Goal: Check status: Check status

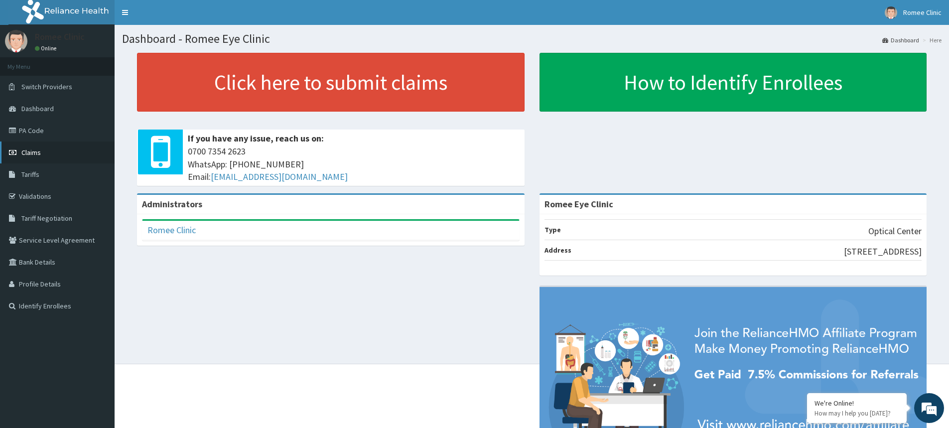
click at [58, 160] on link "Claims" at bounding box center [57, 152] width 115 height 22
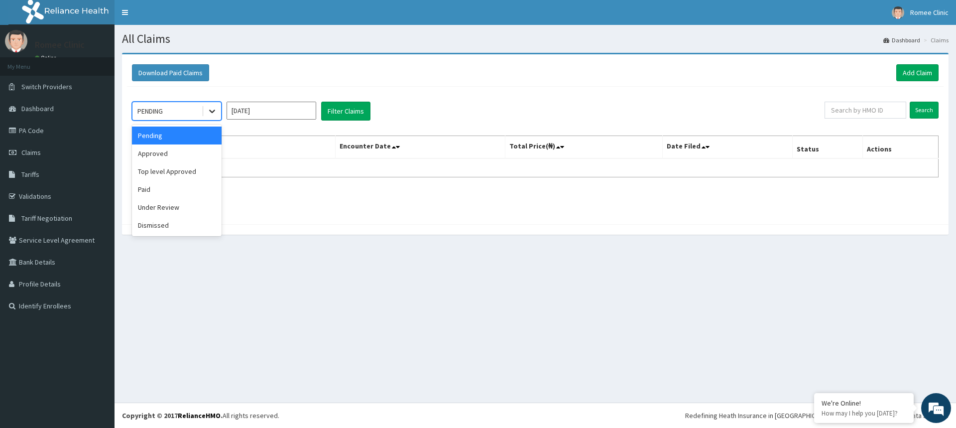
click at [214, 112] on icon at bounding box center [212, 111] width 6 height 3
click at [199, 184] on div "Paid" at bounding box center [177, 189] width 90 height 18
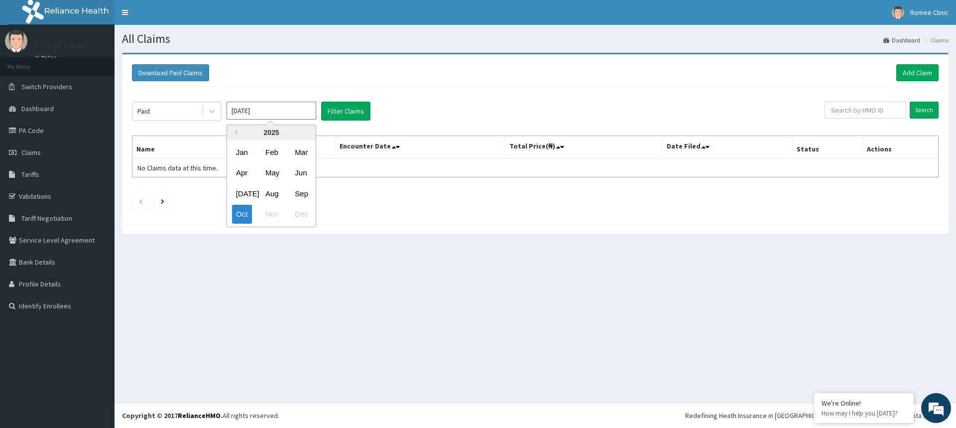
click at [291, 116] on input "Oct 2025" at bounding box center [272, 111] width 90 height 18
click at [337, 114] on button "Filter Claims" at bounding box center [345, 111] width 49 height 19
click at [298, 114] on input "Oct 2025" at bounding box center [272, 111] width 90 height 18
click at [304, 200] on div "Sep" at bounding box center [301, 193] width 20 height 18
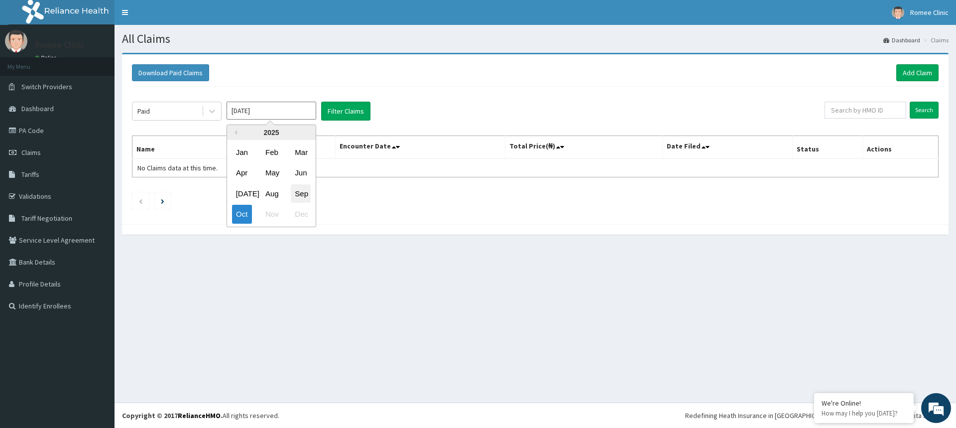
type input "Sep 2025"
click at [337, 112] on button "Filter Claims" at bounding box center [345, 111] width 49 height 19
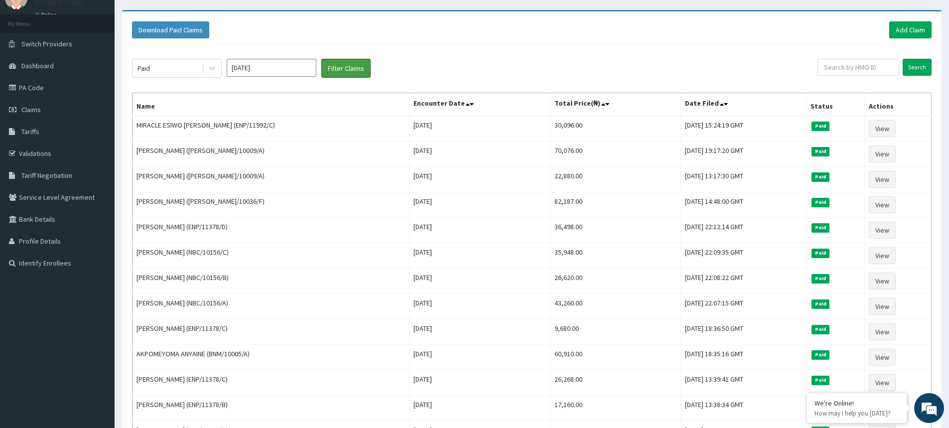
scroll to position [18, 0]
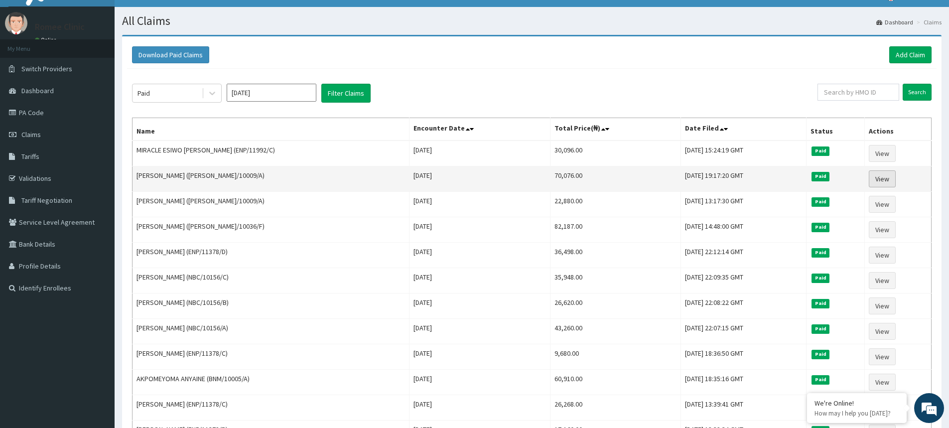
click at [882, 177] on link "View" at bounding box center [881, 178] width 27 height 17
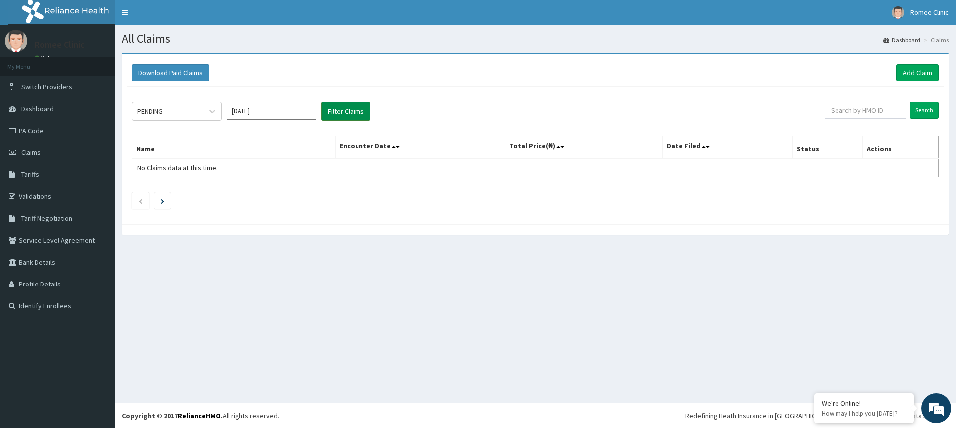
click at [345, 110] on button "Filter Claims" at bounding box center [345, 111] width 49 height 19
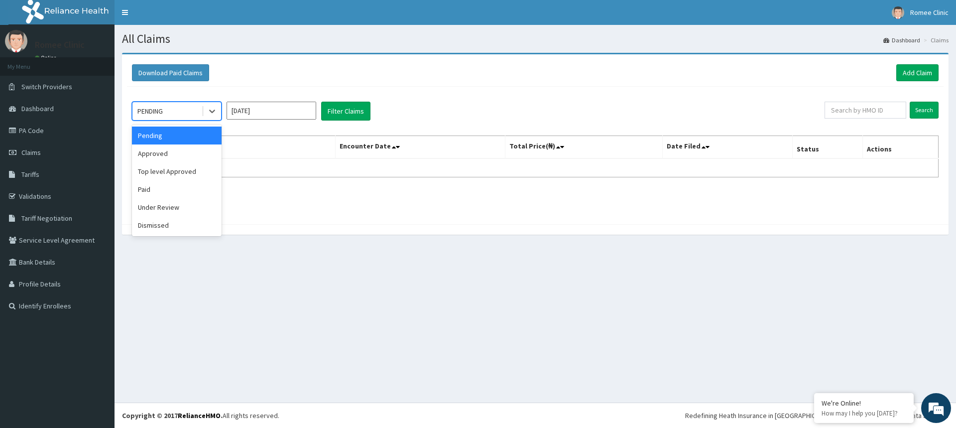
click at [177, 104] on div "PENDING" at bounding box center [166, 111] width 69 height 16
click at [179, 160] on div "Approved" at bounding box center [177, 153] width 90 height 18
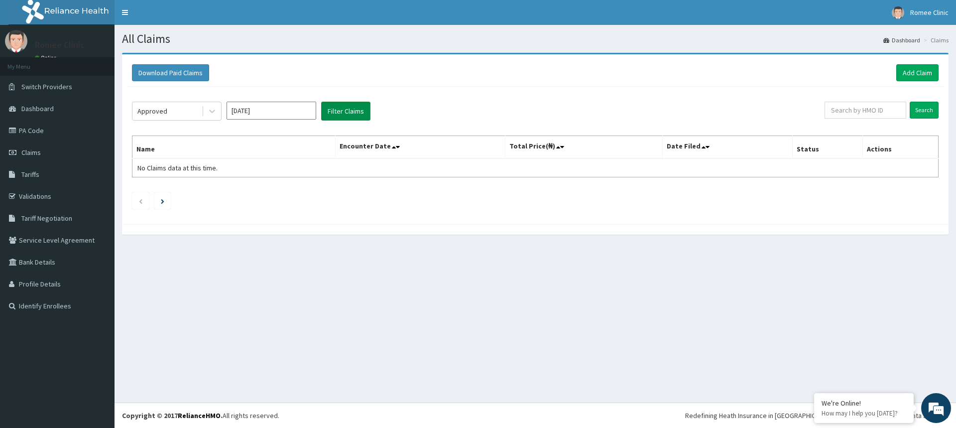
click at [339, 115] on button "Filter Claims" at bounding box center [345, 111] width 49 height 19
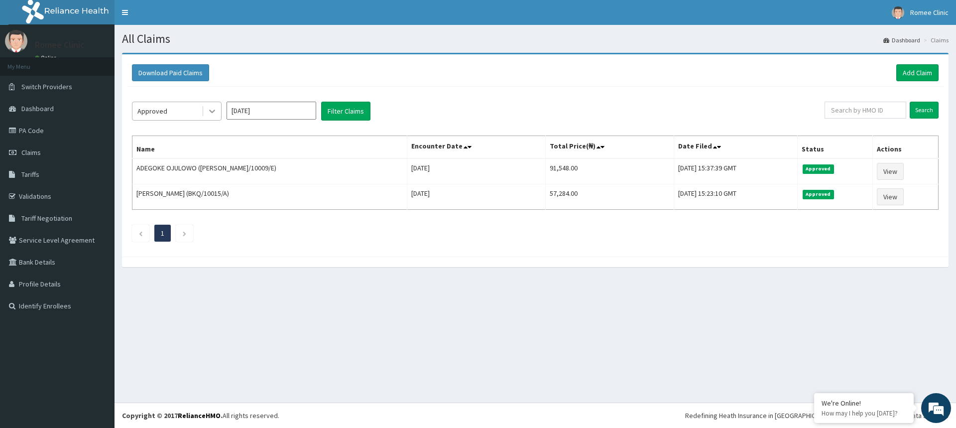
click at [209, 112] on icon at bounding box center [212, 111] width 10 height 10
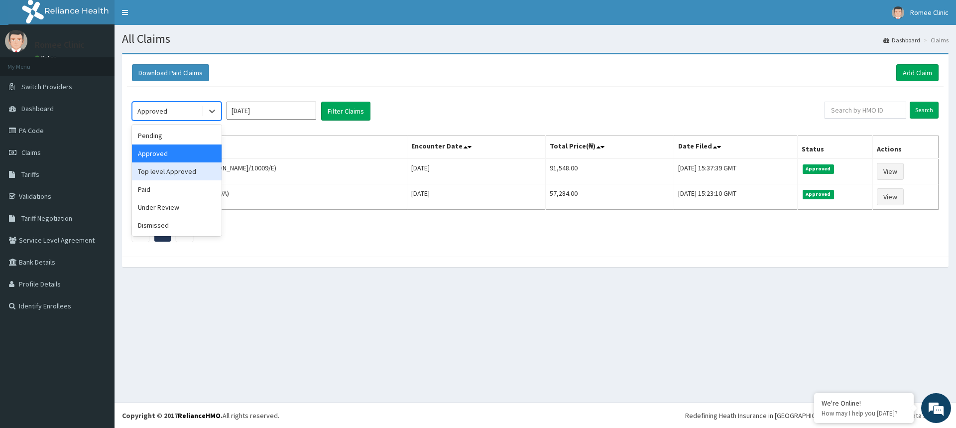
click at [196, 171] on div "Top level Approved" at bounding box center [177, 171] width 90 height 18
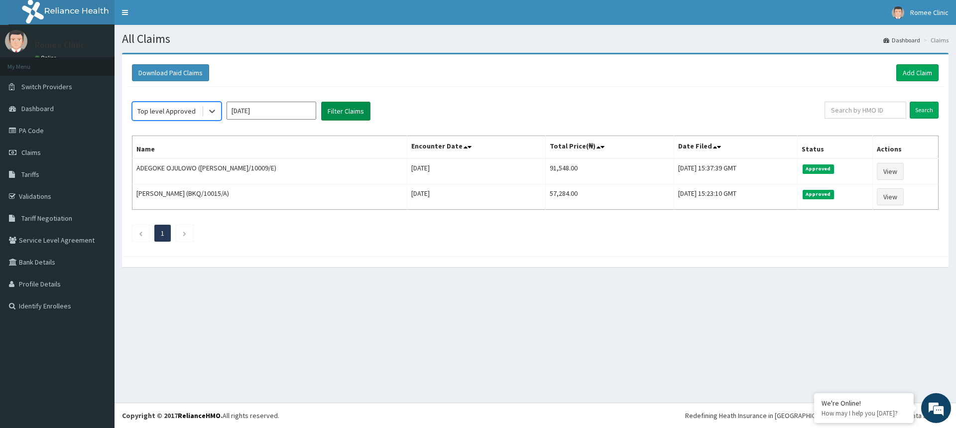
click at [344, 112] on button "Filter Claims" at bounding box center [345, 111] width 49 height 19
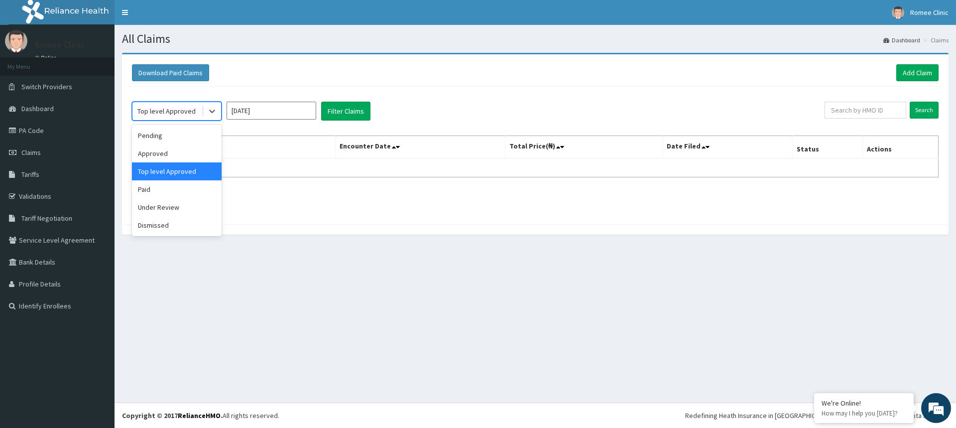
click at [196, 111] on div "Top level Approved" at bounding box center [166, 111] width 69 height 16
click at [184, 195] on div "Paid" at bounding box center [177, 189] width 90 height 18
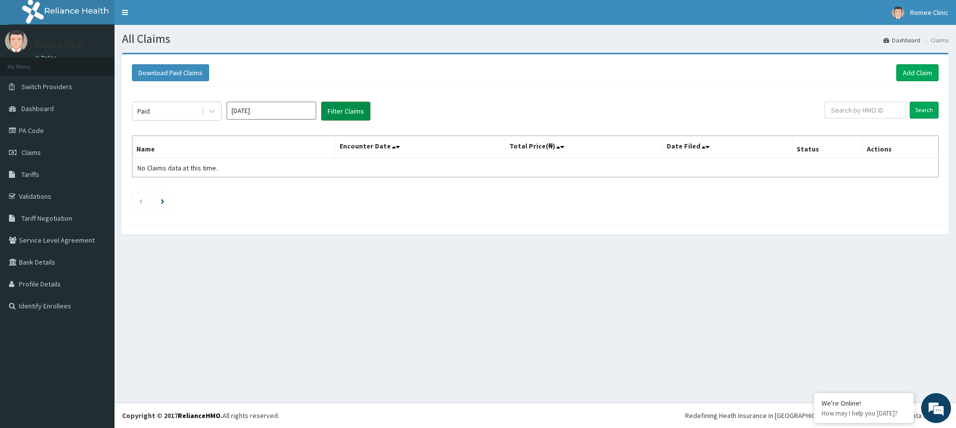
click at [356, 107] on button "Filter Claims" at bounding box center [345, 111] width 49 height 19
